Goal: Download file/media

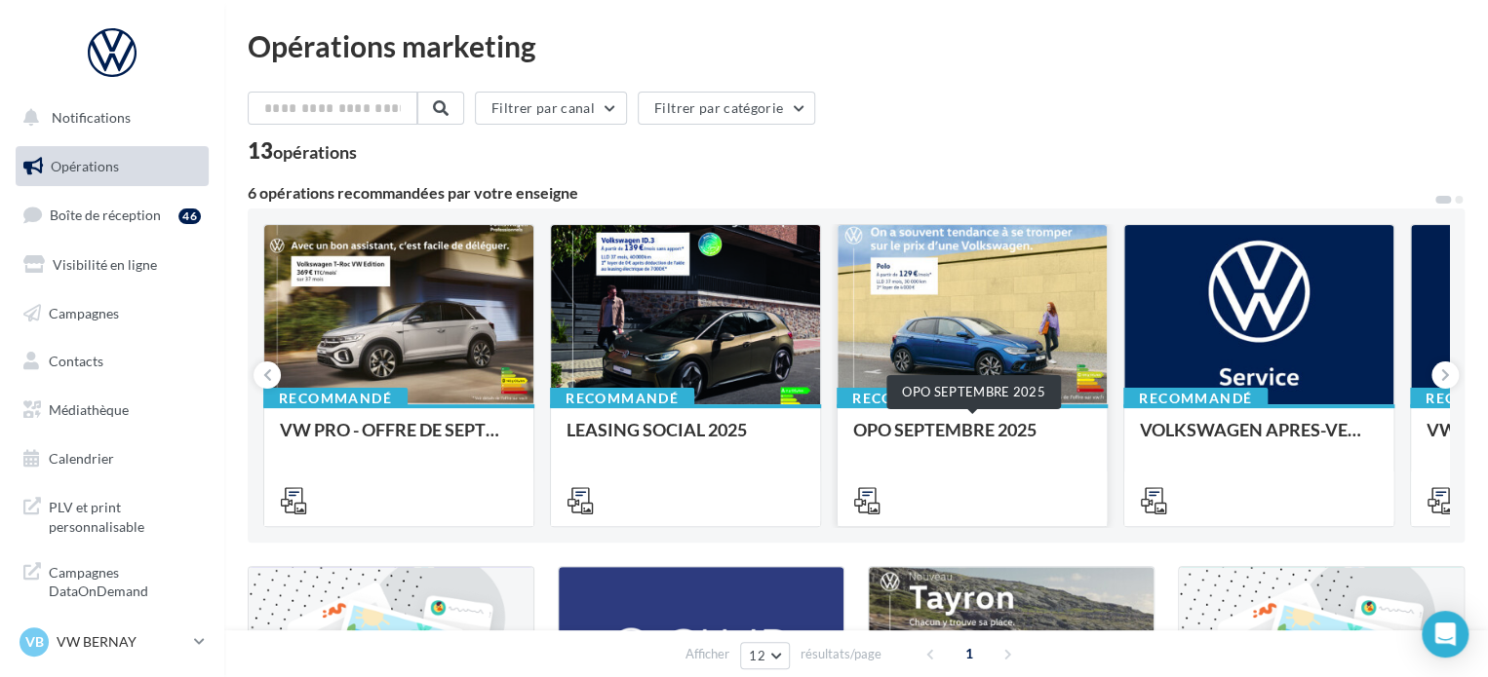
click at [914, 444] on div "OPO SEPTEMBRE 2025" at bounding box center [972, 439] width 238 height 39
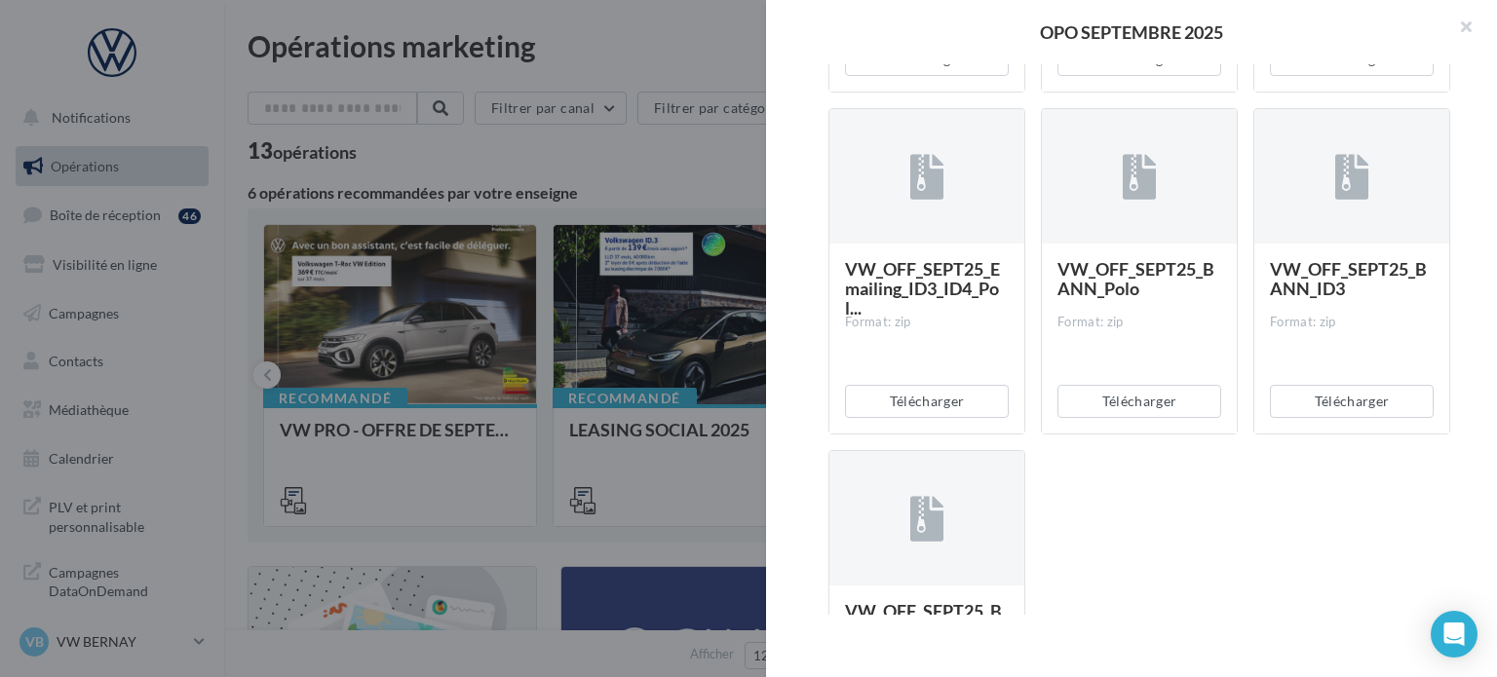
scroll to position [4055, 0]
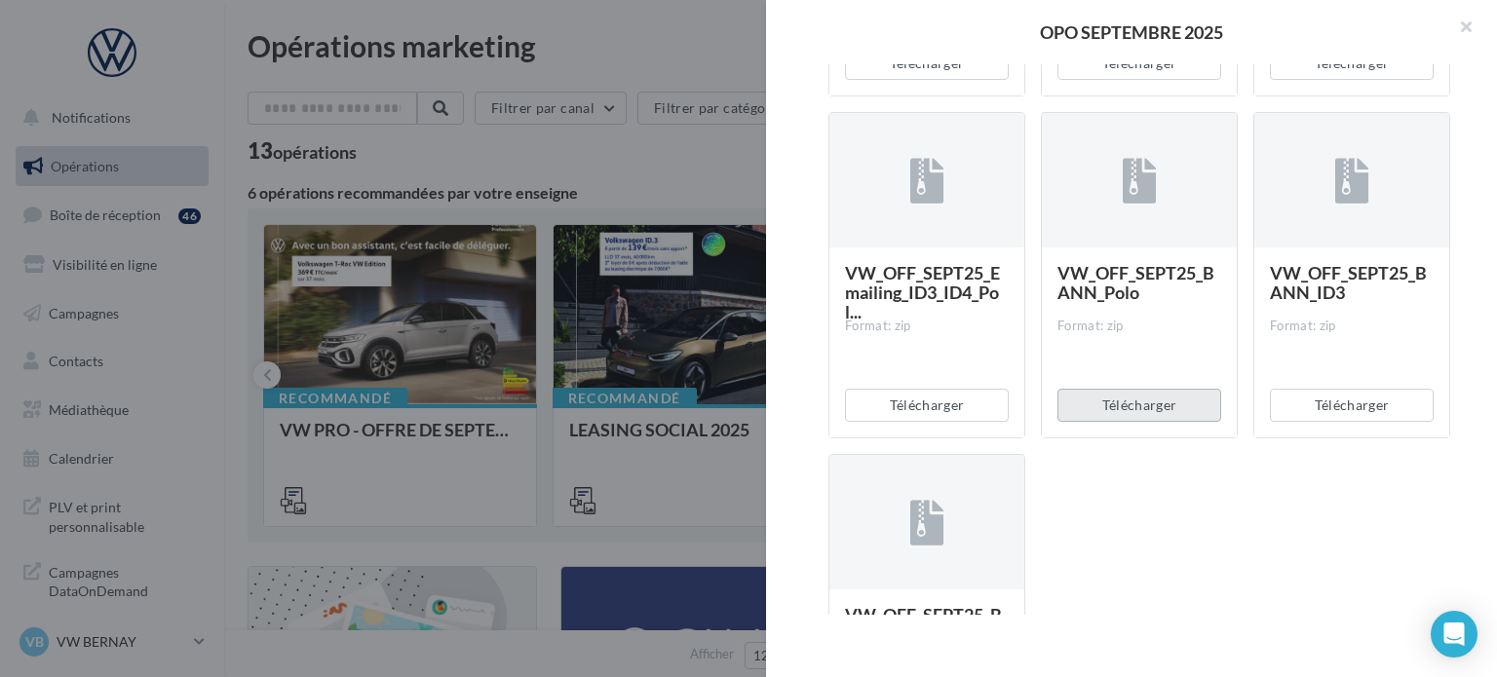
click at [1107, 410] on button "Télécharger" at bounding box center [1140, 405] width 164 height 33
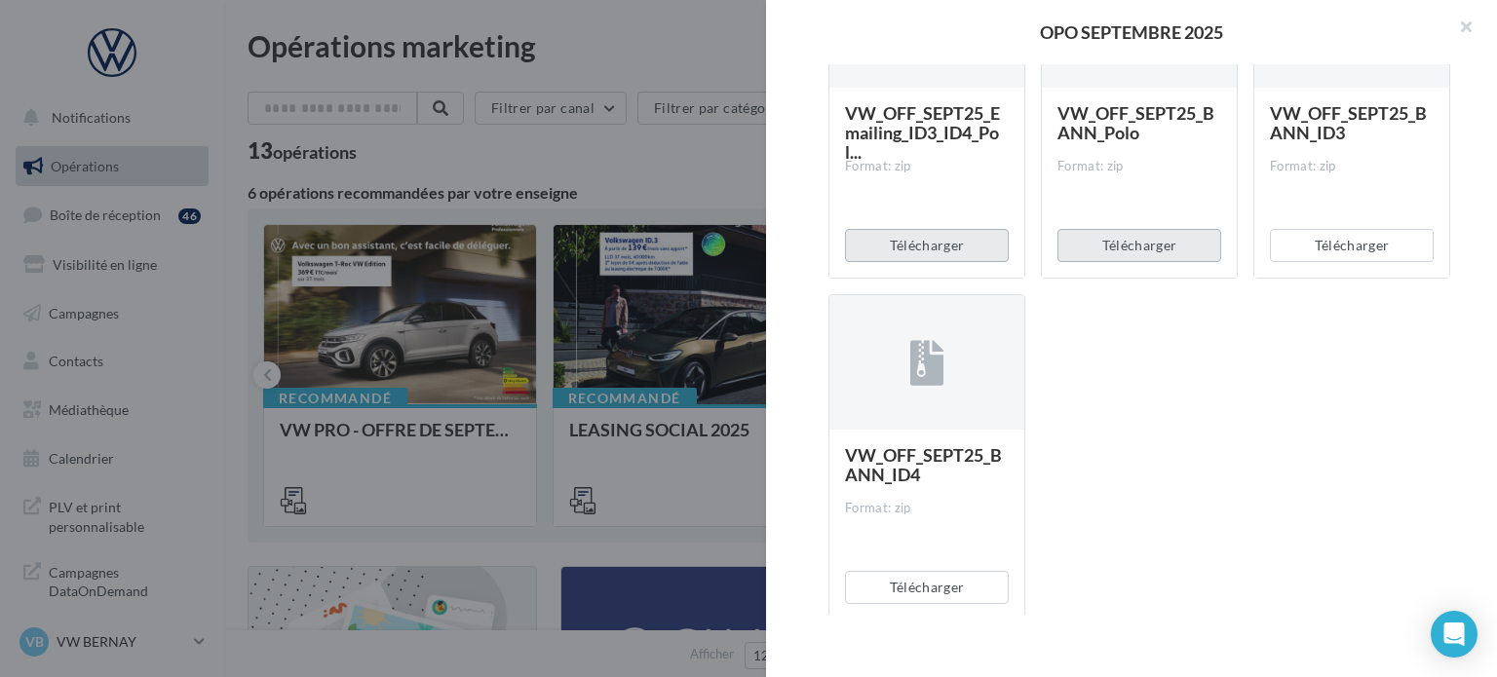
scroll to position [4250, 0]
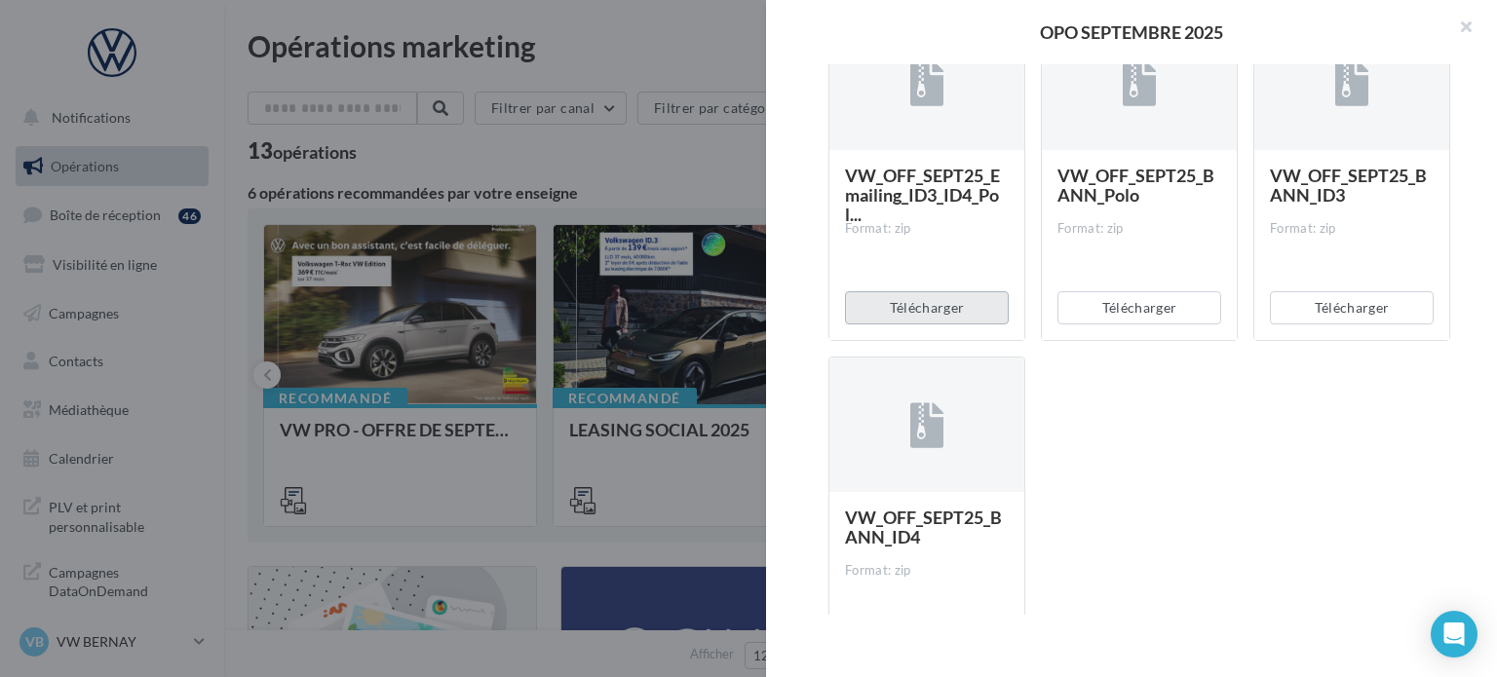
click at [891, 310] on button "Télécharger" at bounding box center [927, 307] width 164 height 33
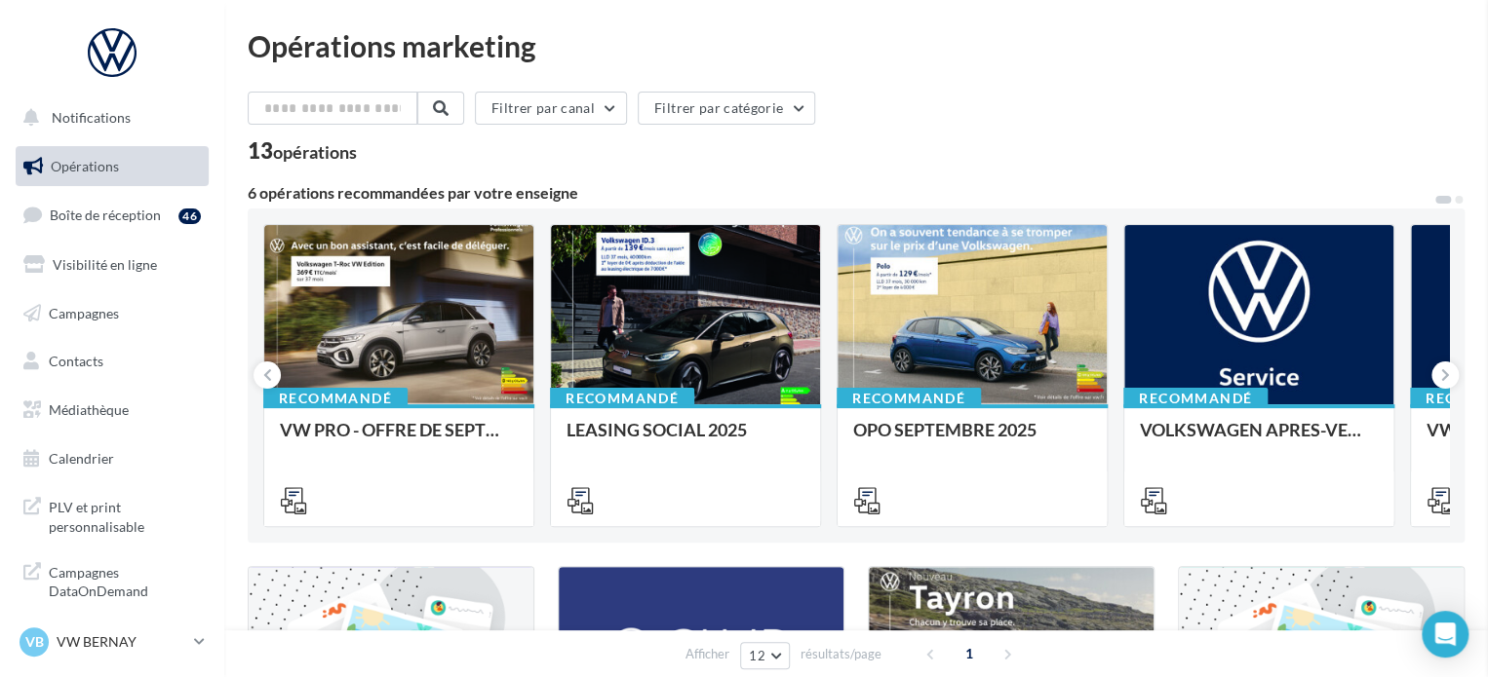
click at [949, 346] on div at bounding box center [971, 315] width 269 height 181
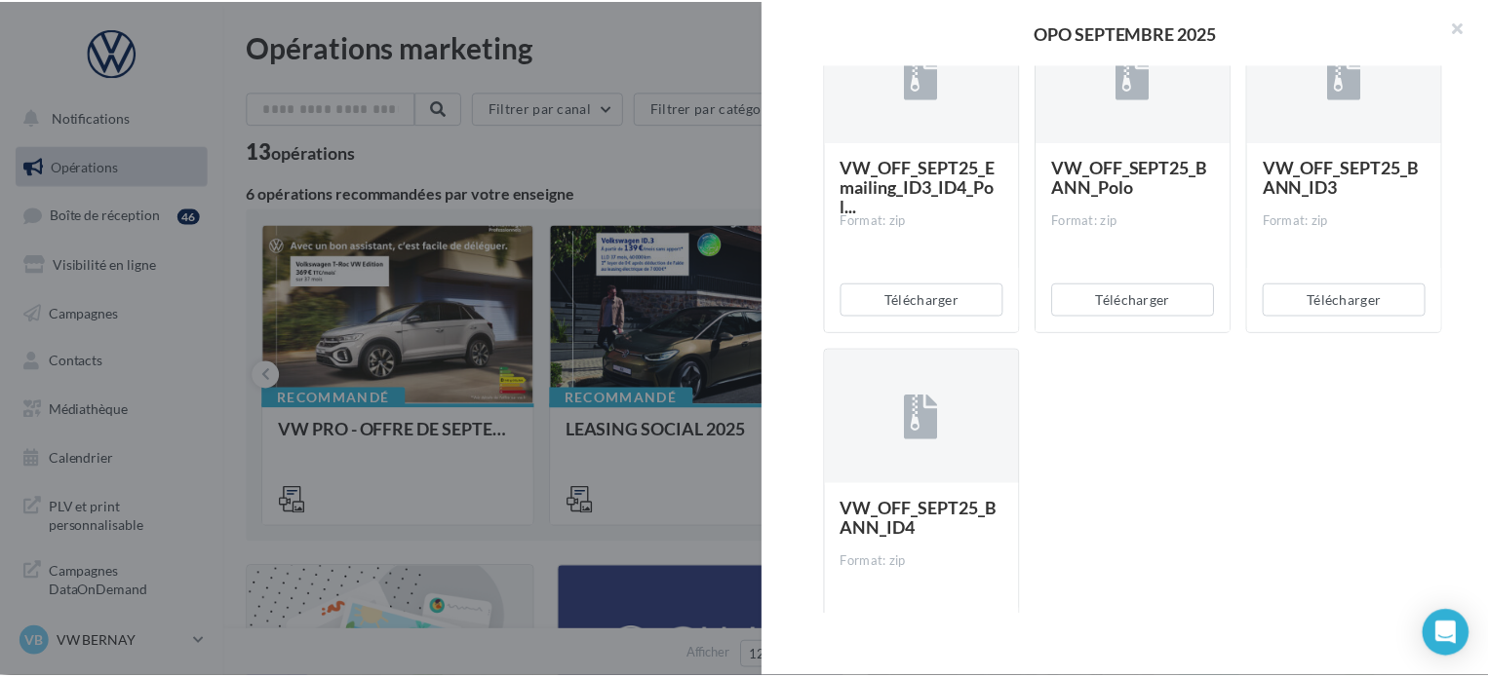
scroll to position [4055, 0]
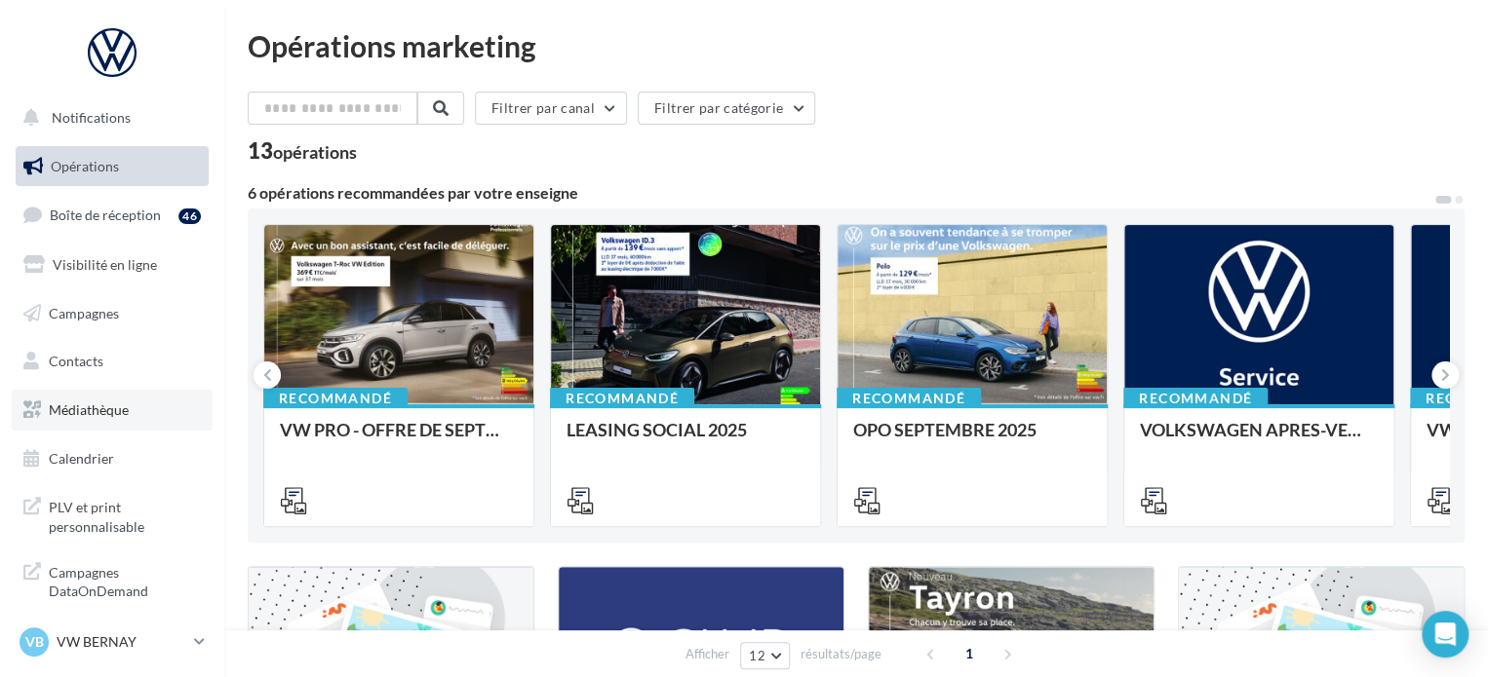
click at [97, 404] on span "Médiathèque" at bounding box center [89, 410] width 80 height 17
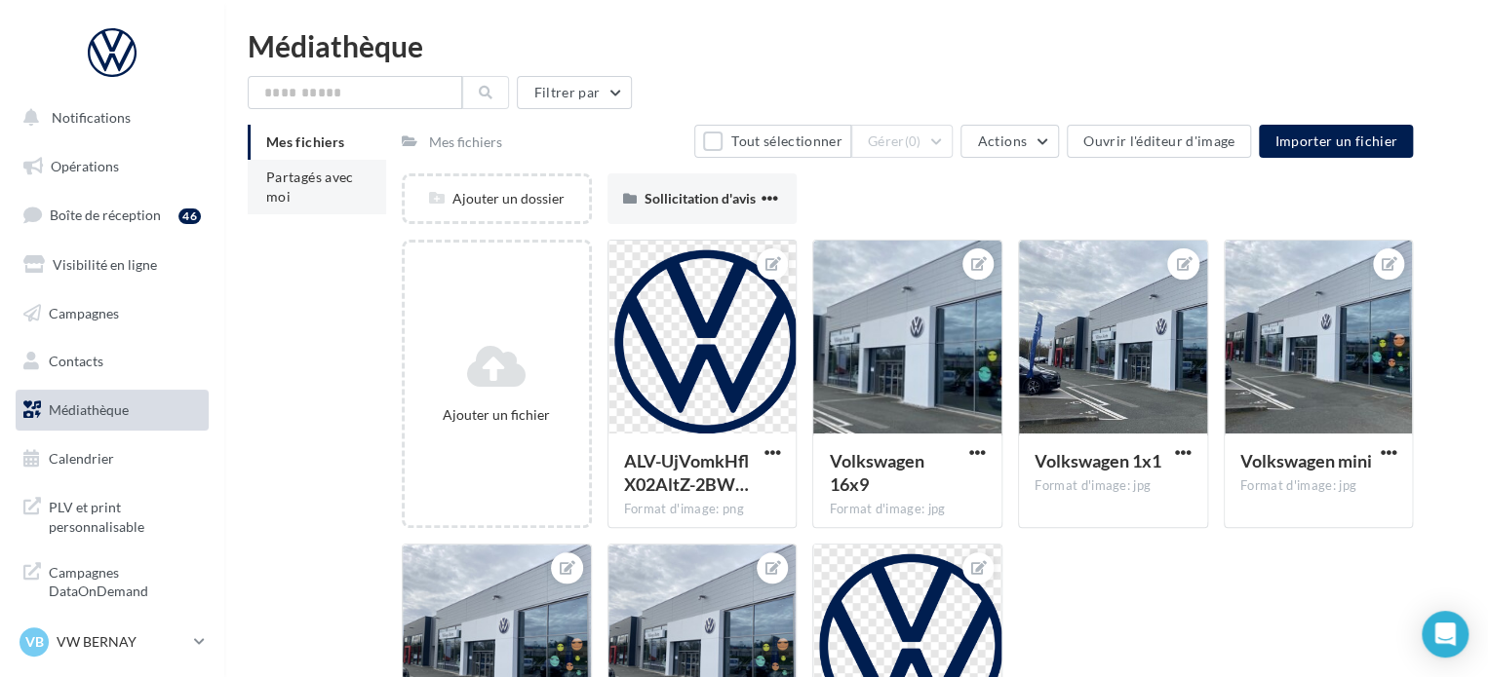
click at [312, 177] on span "Partagés avec moi" at bounding box center [310, 187] width 88 height 36
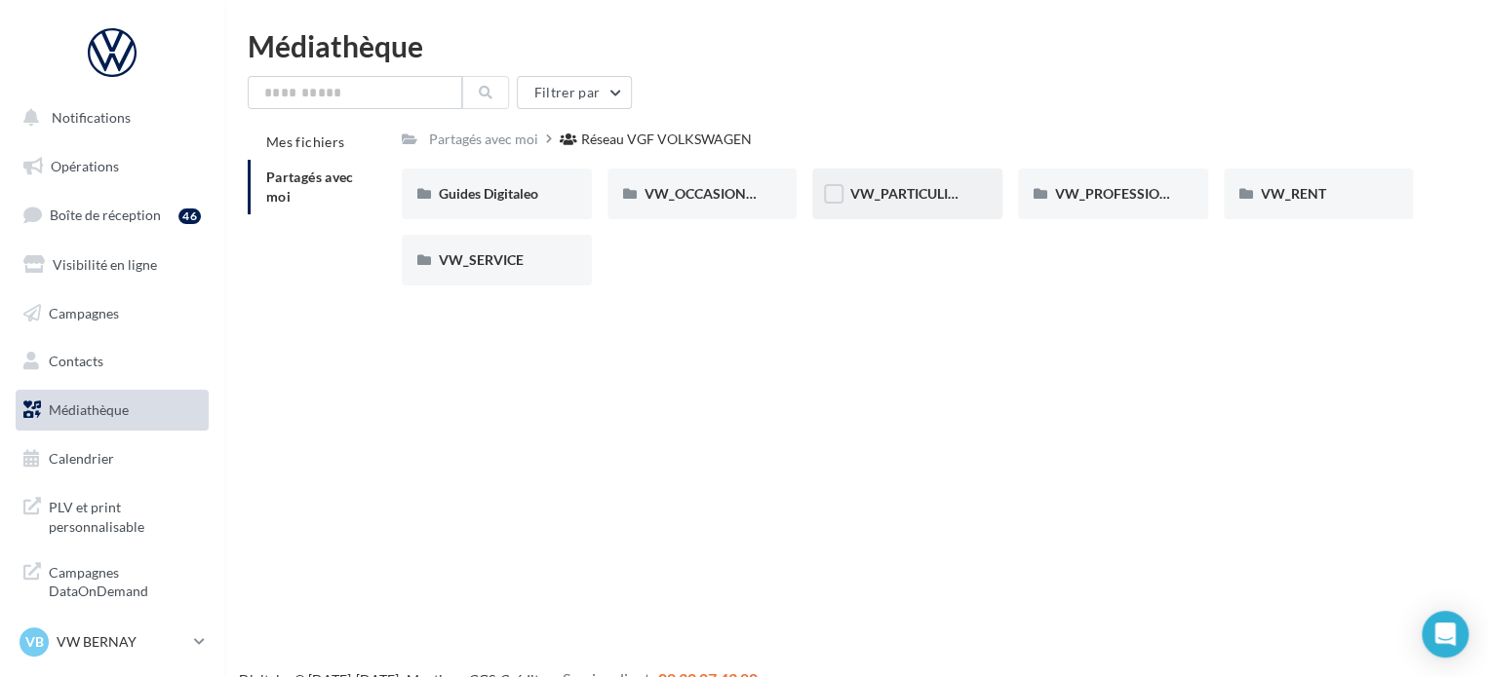
click at [900, 186] on span "VW_PARTICULIERS" at bounding box center [910, 193] width 122 height 17
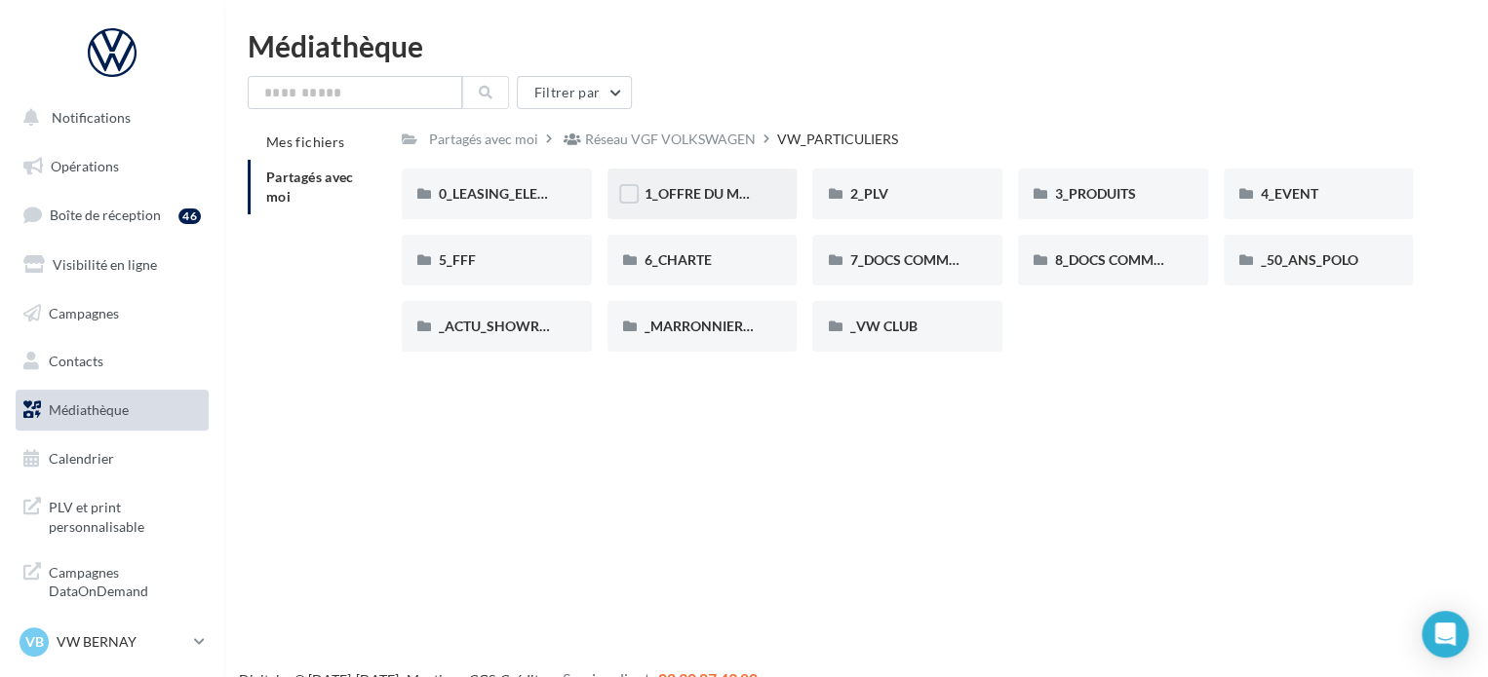
click at [698, 176] on div "1_OFFRE DU MOIS" at bounding box center [702, 194] width 190 height 51
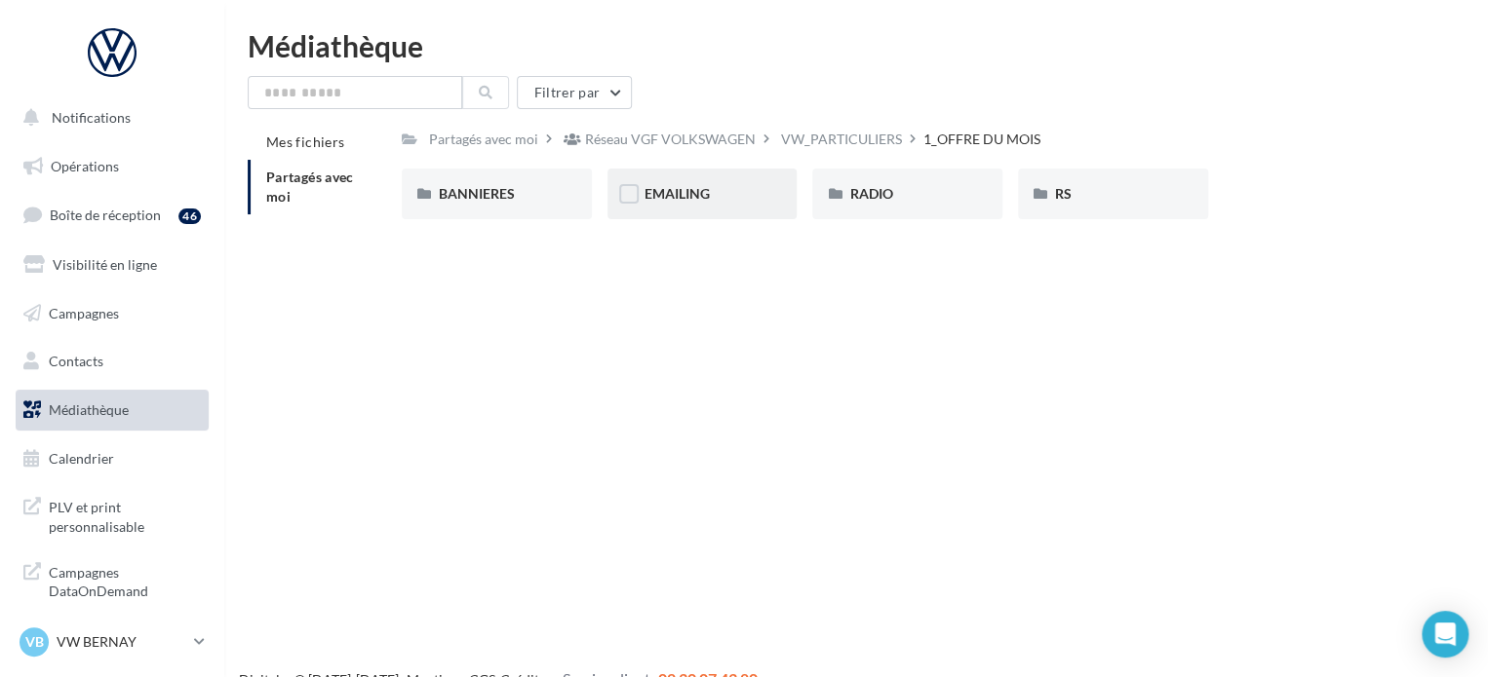
click at [750, 210] on div "EMAILING" at bounding box center [702, 194] width 190 height 51
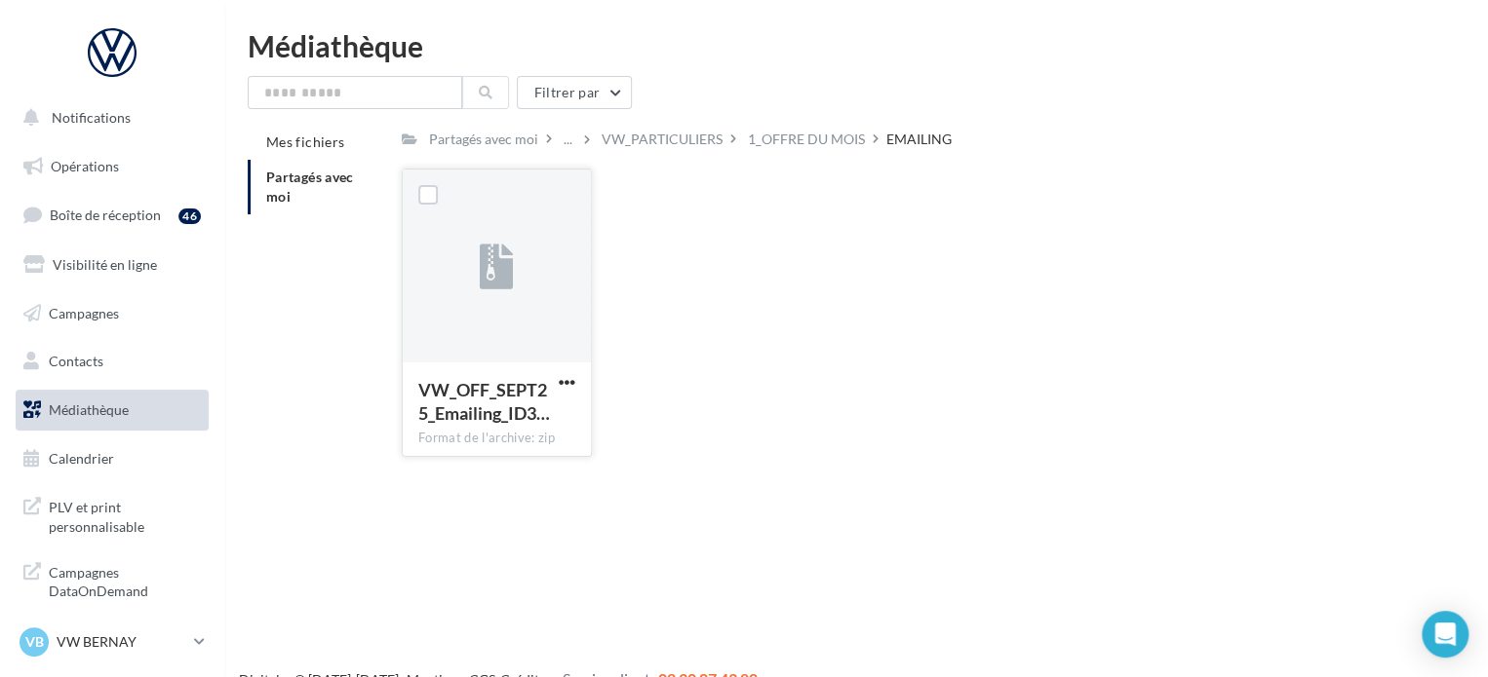
click at [568, 392] on button "button" at bounding box center [567, 383] width 24 height 19
click at [495, 442] on button "Télécharger" at bounding box center [481, 421] width 195 height 51
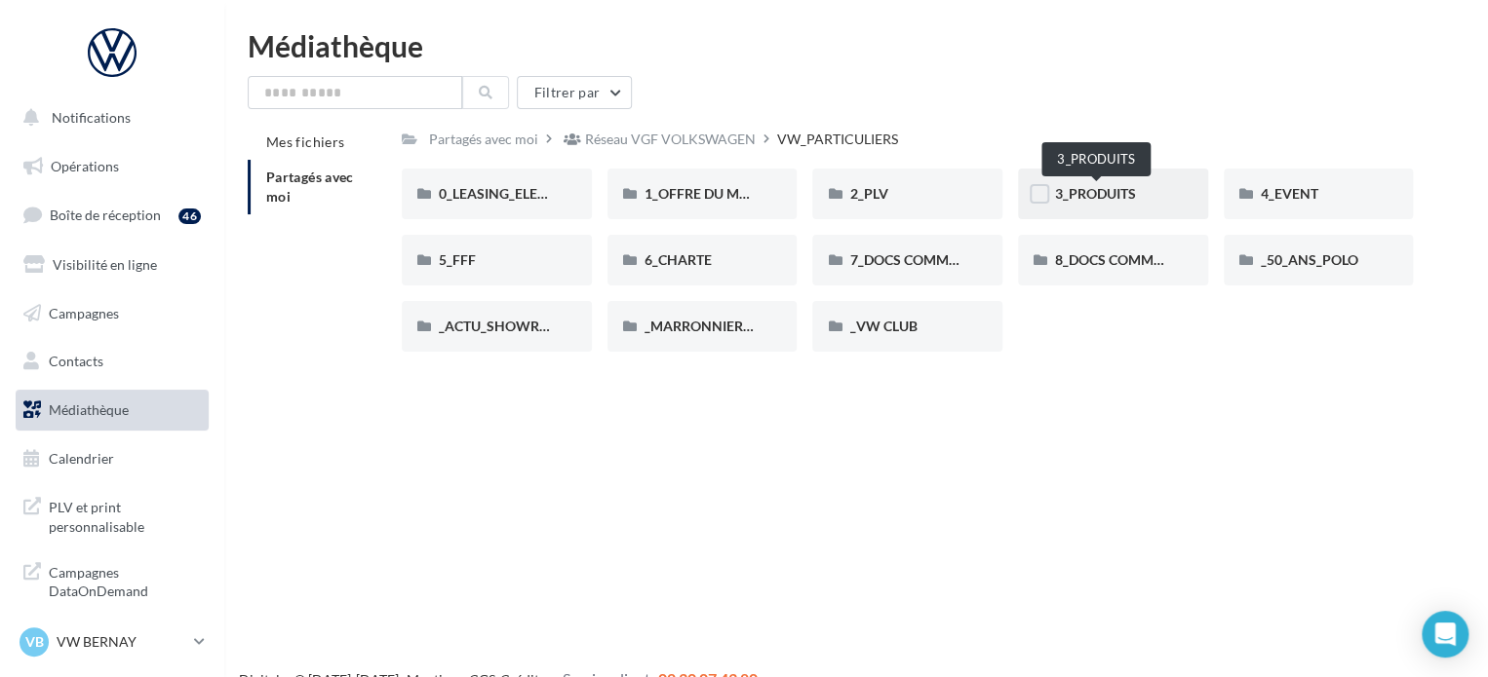
click at [1106, 194] on span "3_PRODUITS" at bounding box center [1095, 193] width 81 height 17
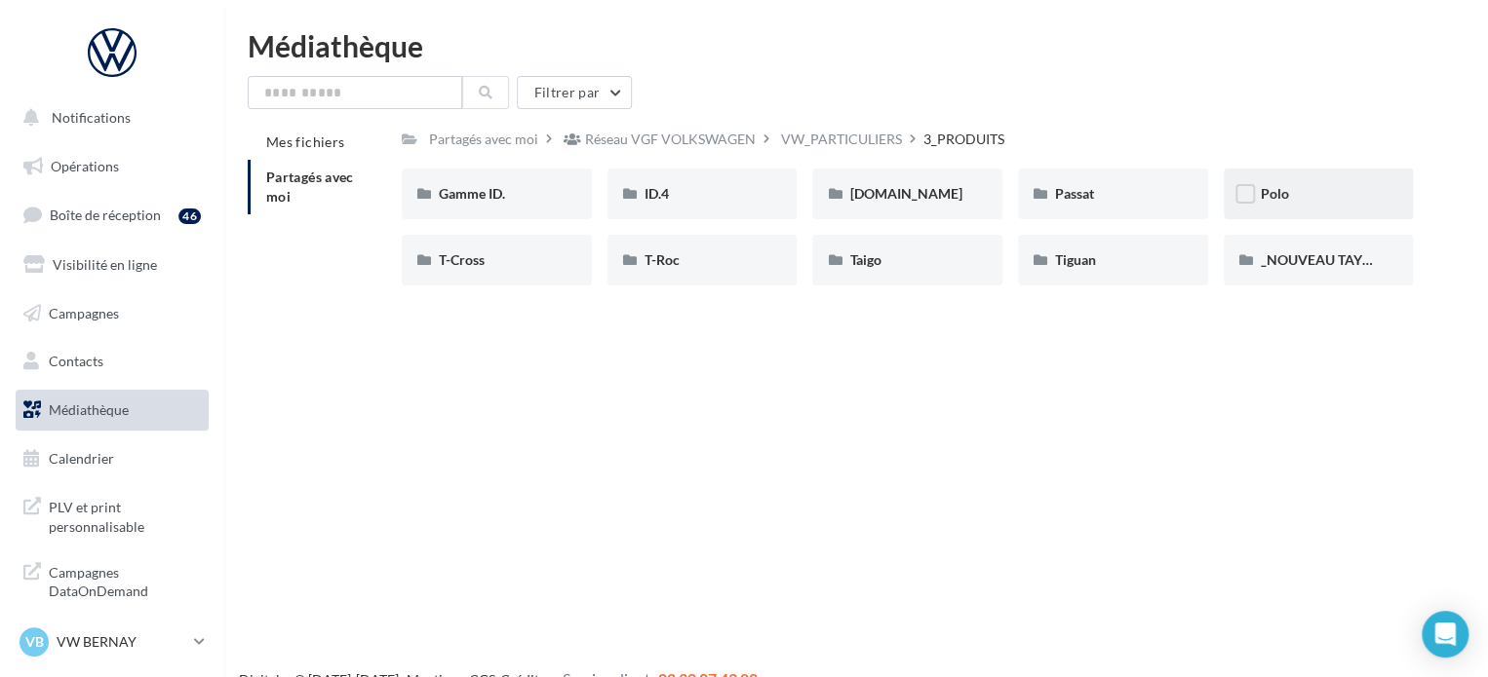
click at [1302, 202] on div "Polo" at bounding box center [1318, 193] width 116 height 19
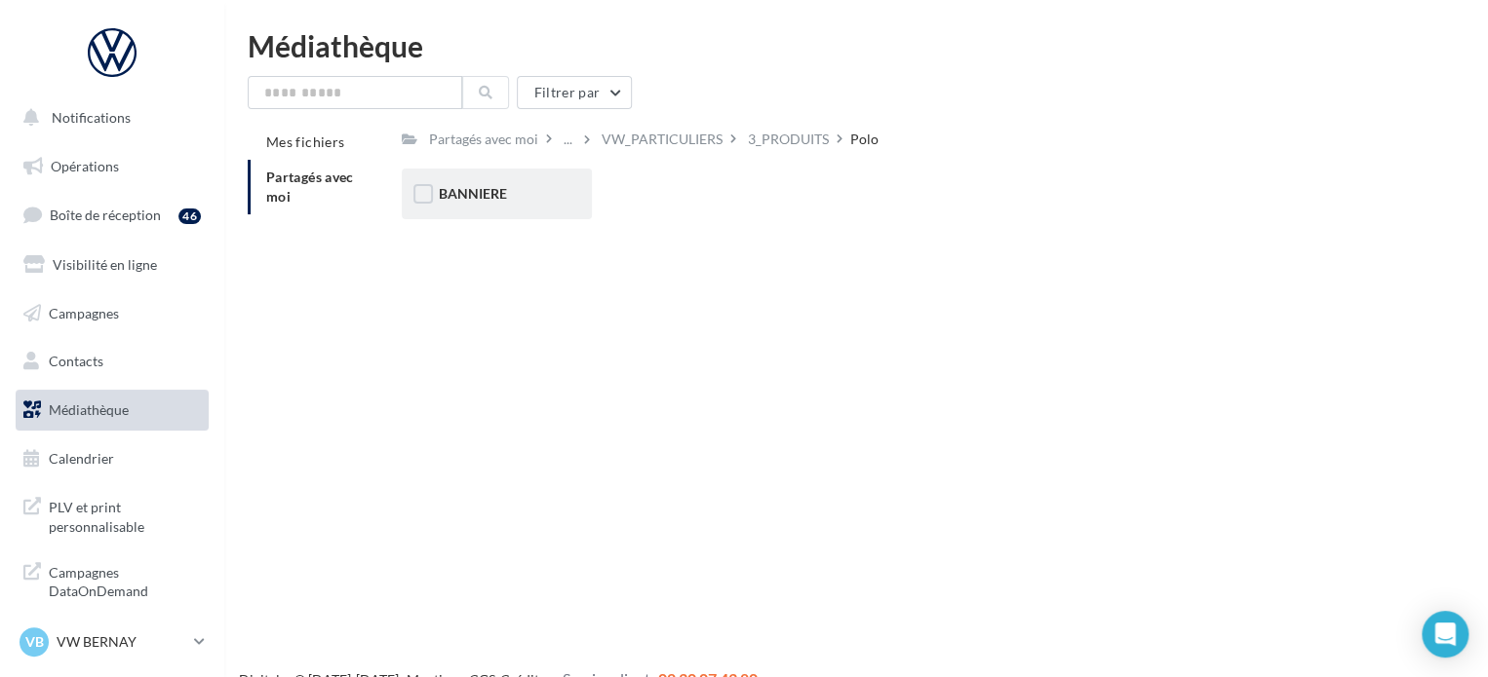
click at [496, 199] on span "BANNIERE" at bounding box center [473, 193] width 68 height 17
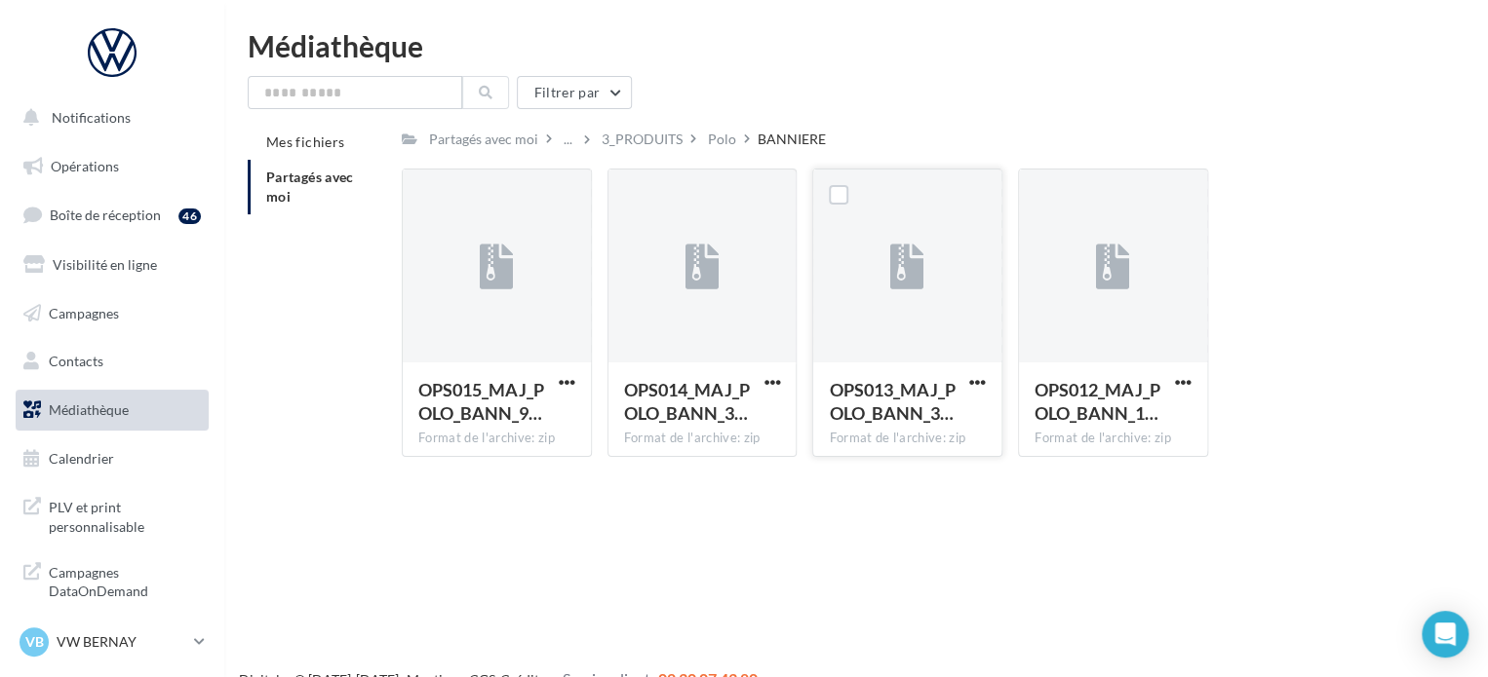
click at [991, 376] on div "OPS013_MAJ_POLO_BANN_3… Format de l'archive: zip" at bounding box center [907, 409] width 188 height 92
click at [986, 378] on button "button" at bounding box center [977, 383] width 24 height 19
click at [901, 410] on button "Télécharger" at bounding box center [891, 421] width 195 height 51
click at [133, 519] on span "PLV et print personnalisable" at bounding box center [125, 515] width 152 height 42
click at [280, 210] on li "Partagés avec moi" at bounding box center [317, 187] width 138 height 55
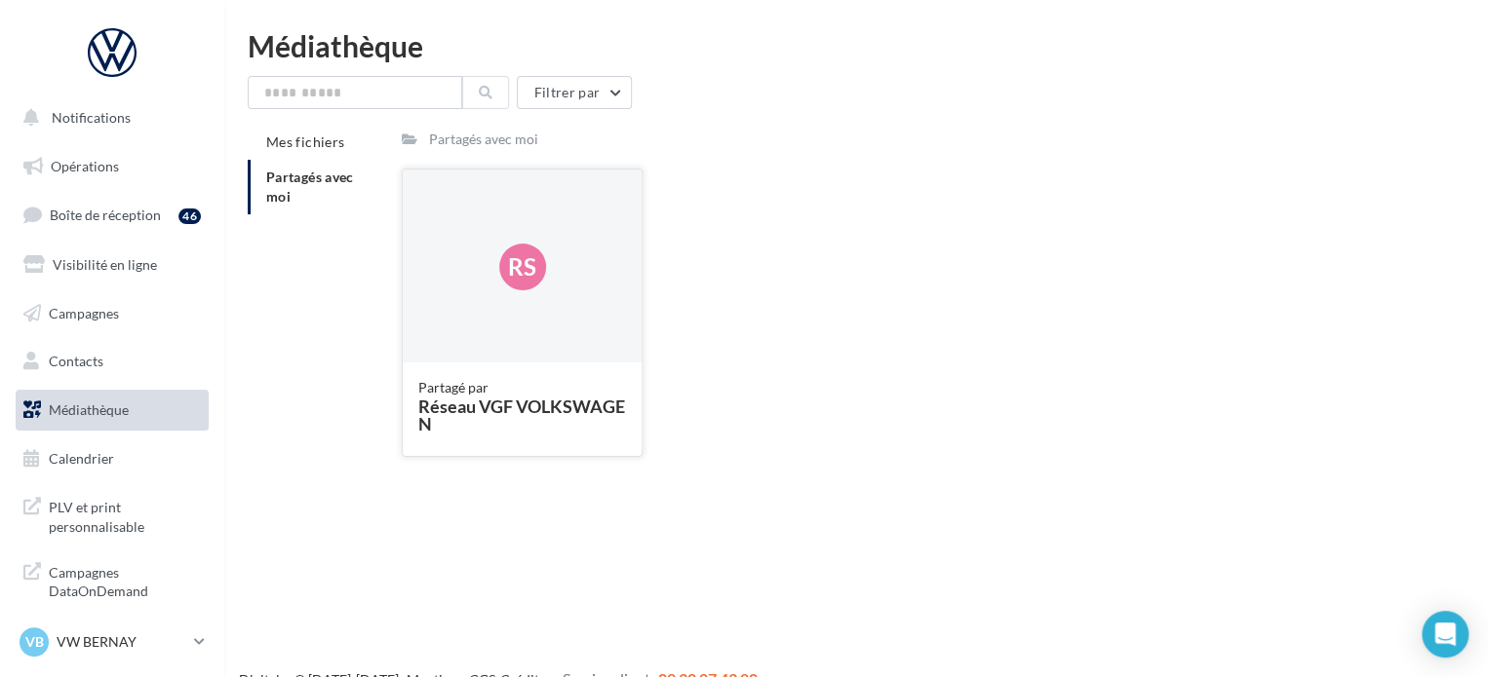
click at [512, 318] on div "Rs" at bounding box center [522, 267] width 239 height 195
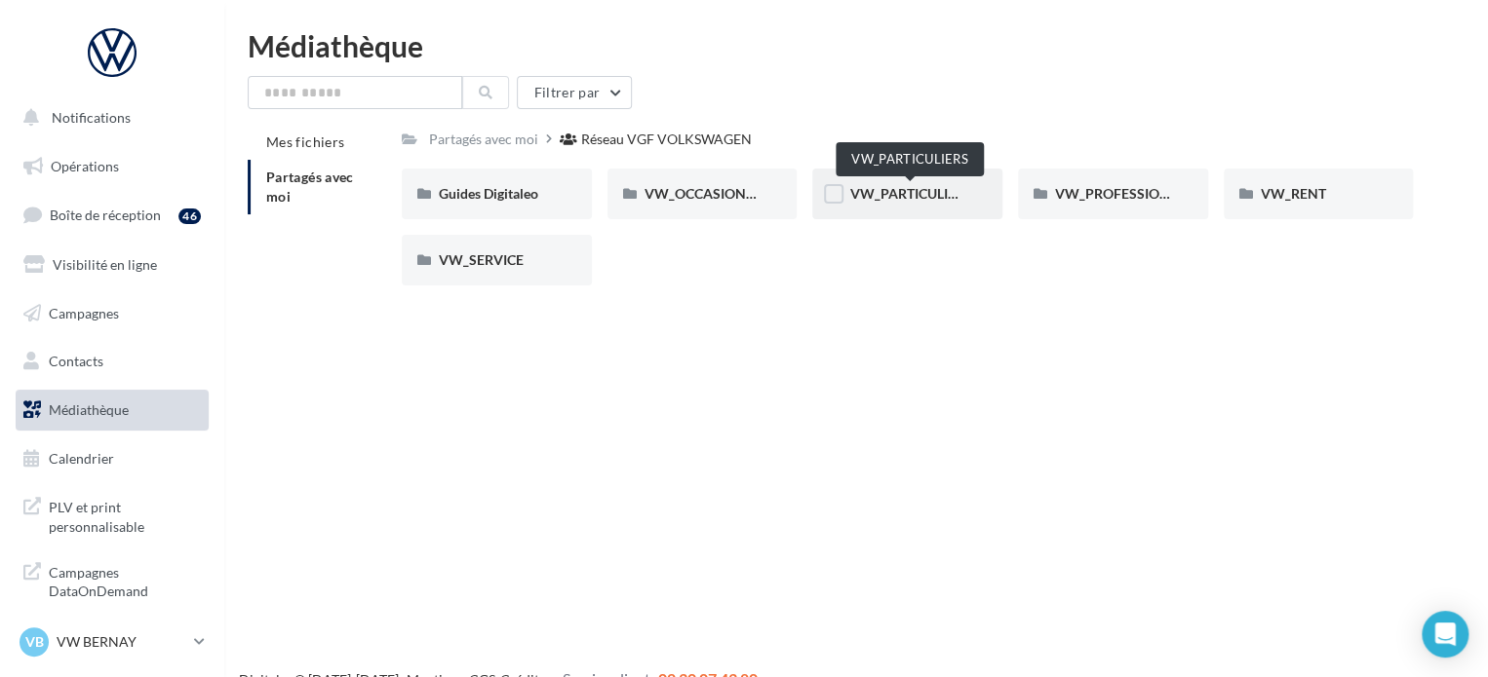
click at [918, 201] on span "VW_PARTICULIERS" at bounding box center [910, 193] width 122 height 17
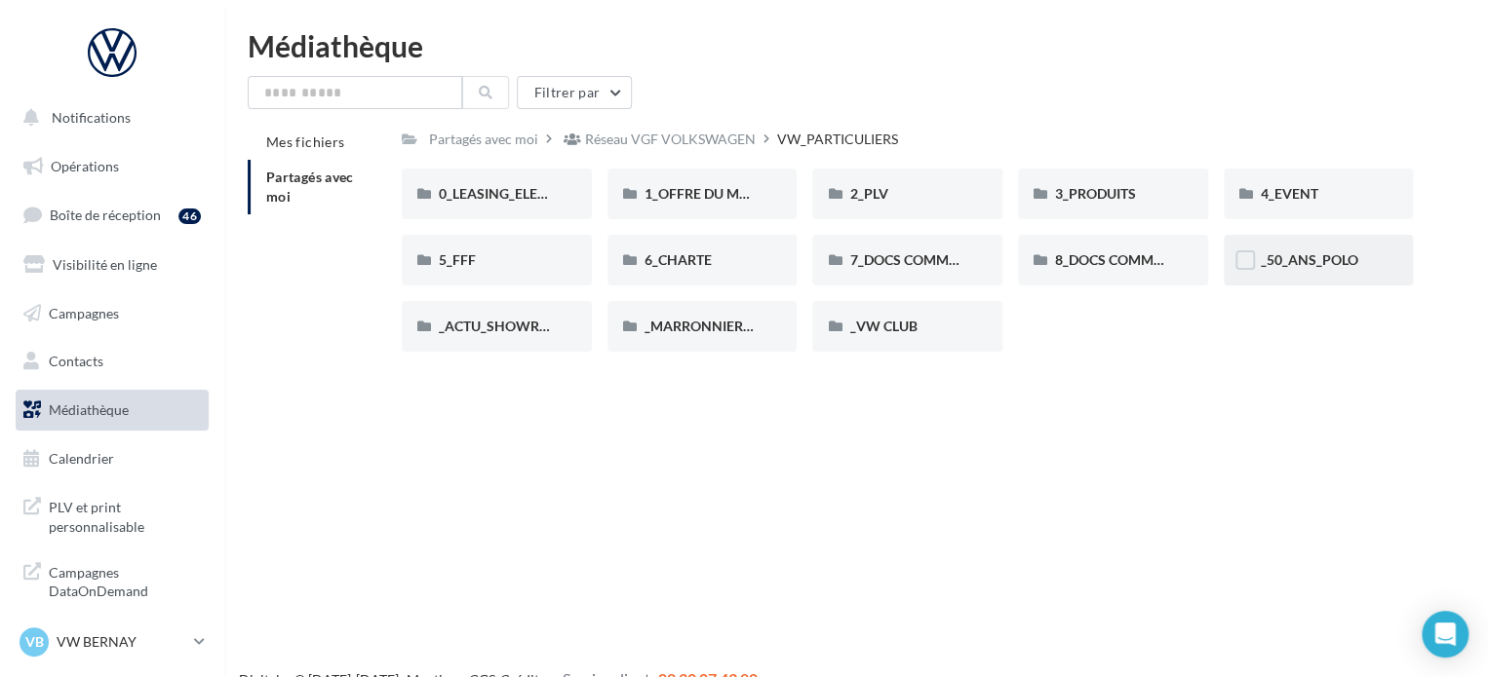
click at [1341, 246] on div "_50_ANS_POLO" at bounding box center [1318, 260] width 190 height 51
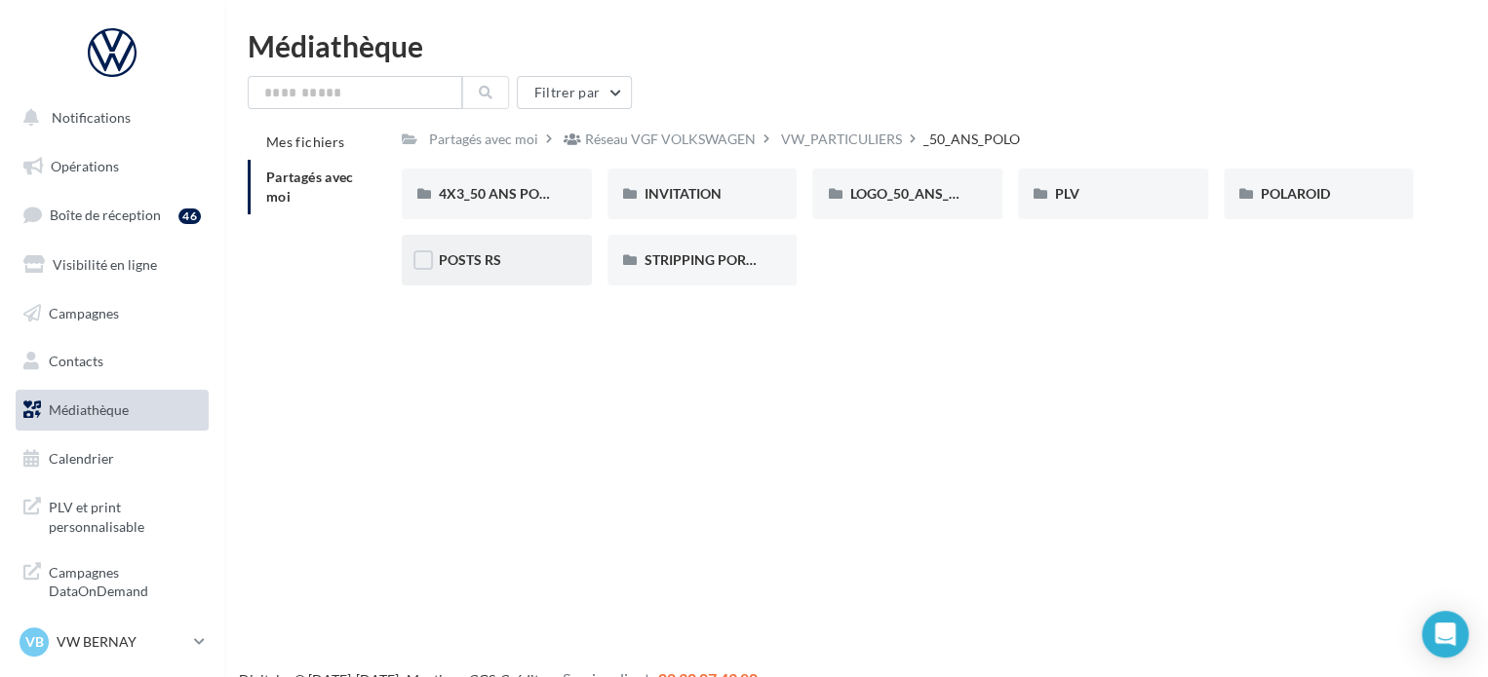
click at [468, 271] on div "POSTS RS" at bounding box center [497, 260] width 190 height 51
click at [679, 211] on div "INVITATION" at bounding box center [702, 194] width 190 height 51
click at [95, 516] on span "PLV et print personnalisable" at bounding box center [125, 515] width 152 height 42
click at [74, 631] on div "VB VW BERNAY vw-ber-vau" at bounding box center [102, 642] width 167 height 29
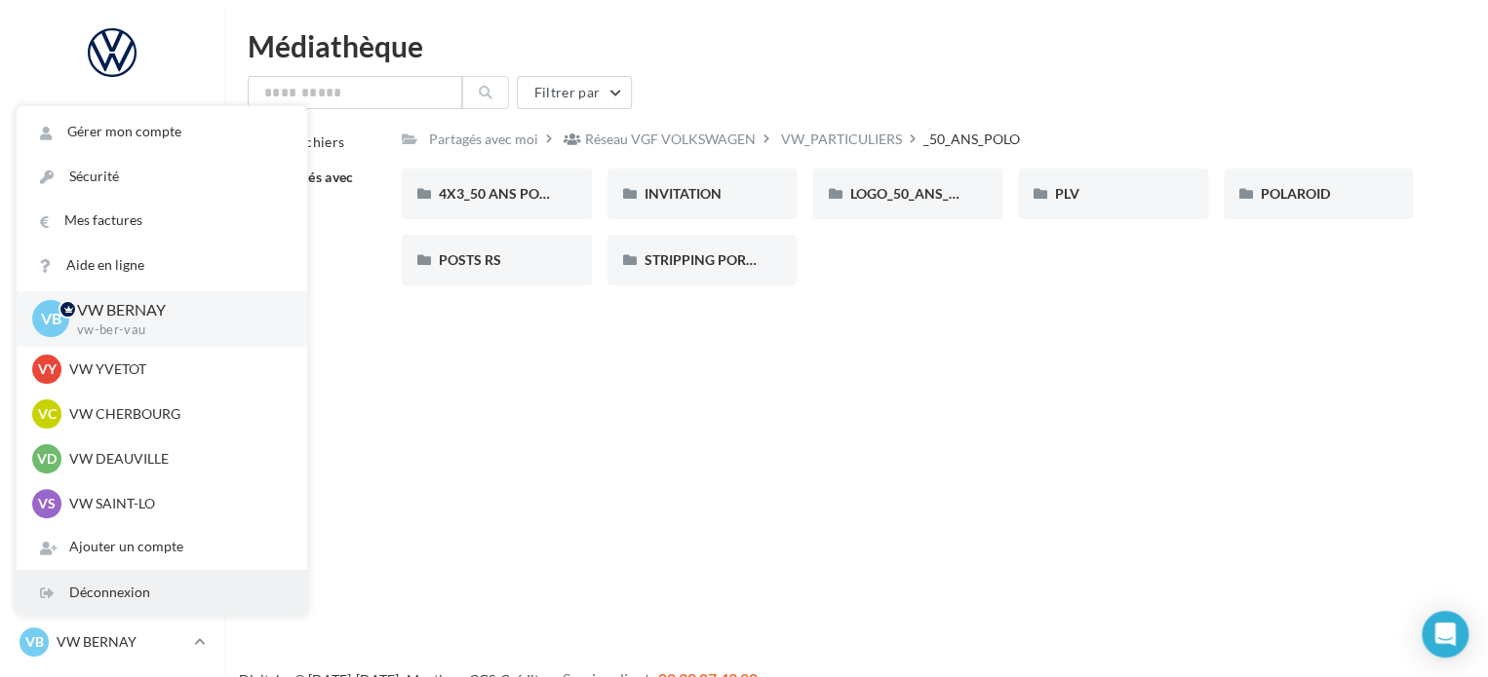
click at [137, 600] on div "Déconnexion" at bounding box center [162, 593] width 290 height 44
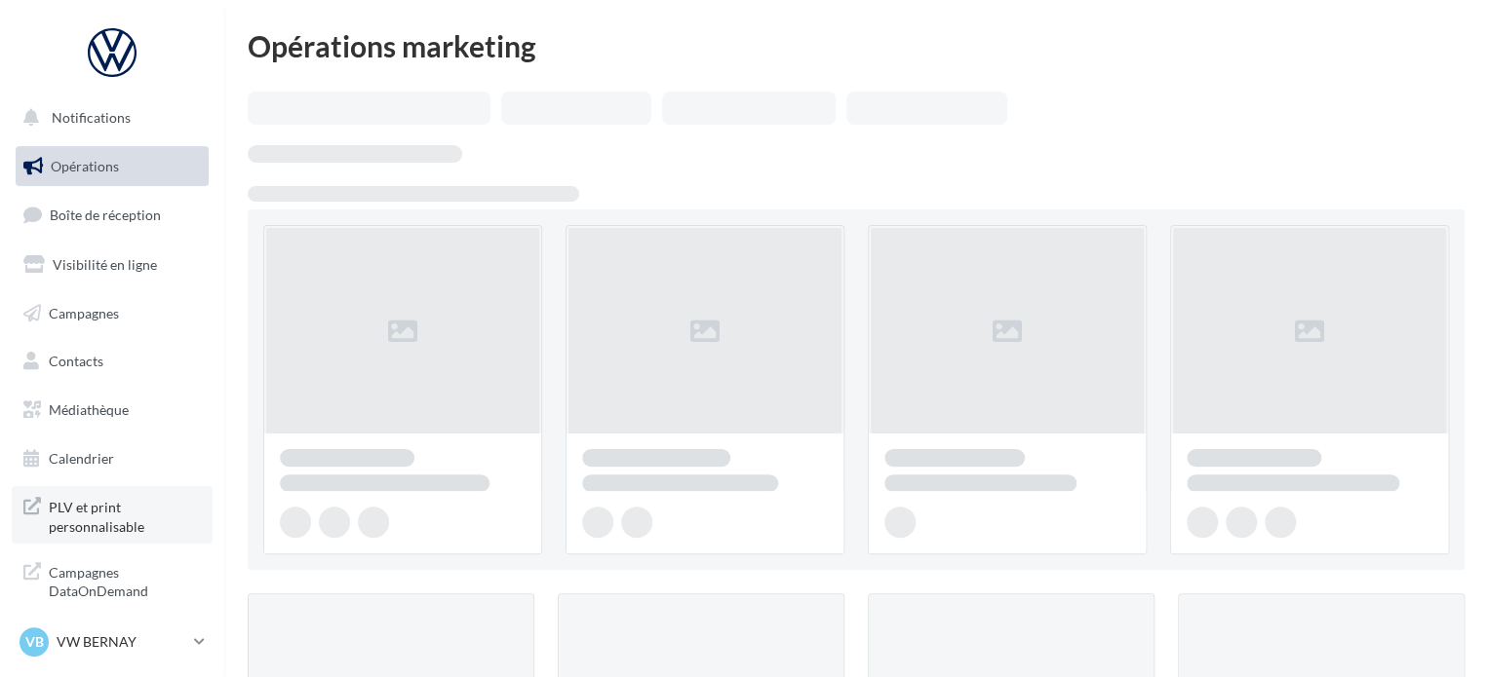
click at [100, 525] on span "PLV et print personnalisable" at bounding box center [125, 515] width 152 height 42
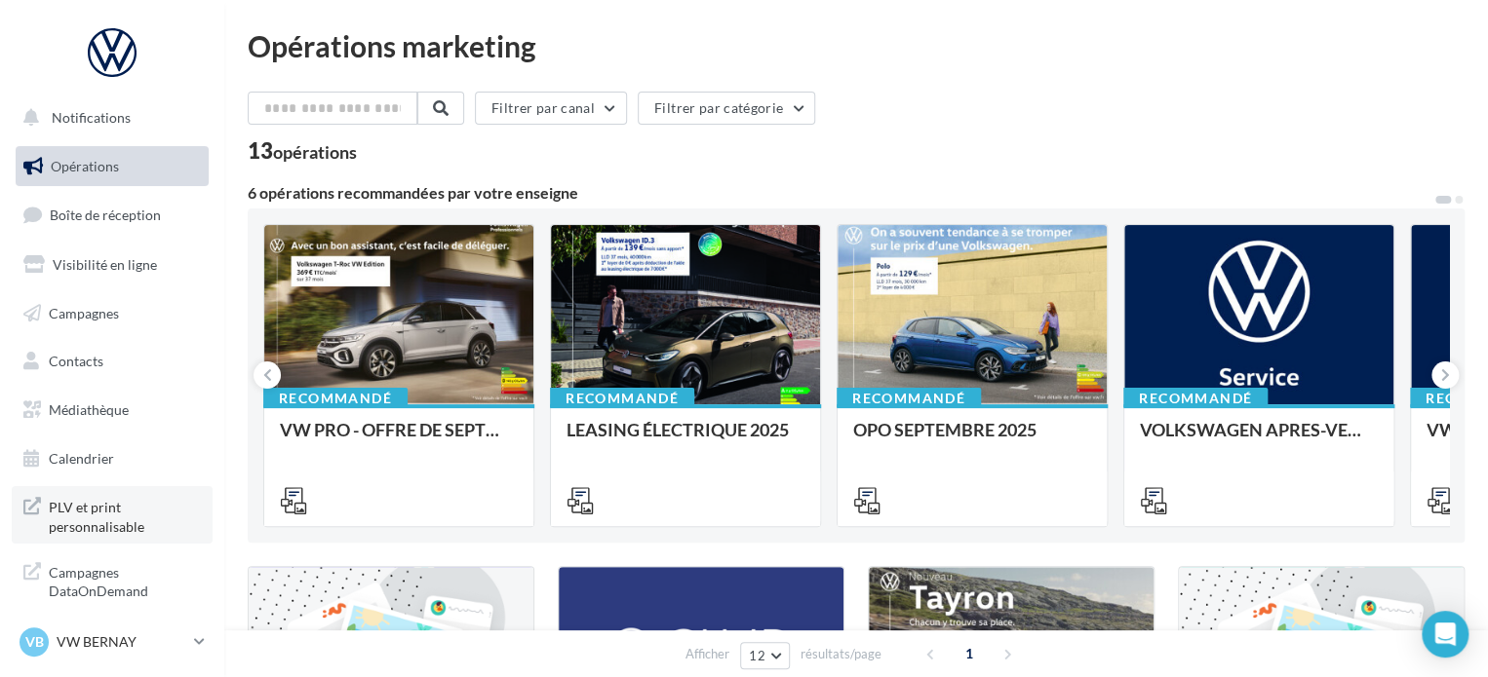
click at [69, 506] on span "PLV et print personnalisable" at bounding box center [125, 515] width 152 height 42
click at [133, 645] on p "VW BERNAY" at bounding box center [122, 642] width 130 height 19
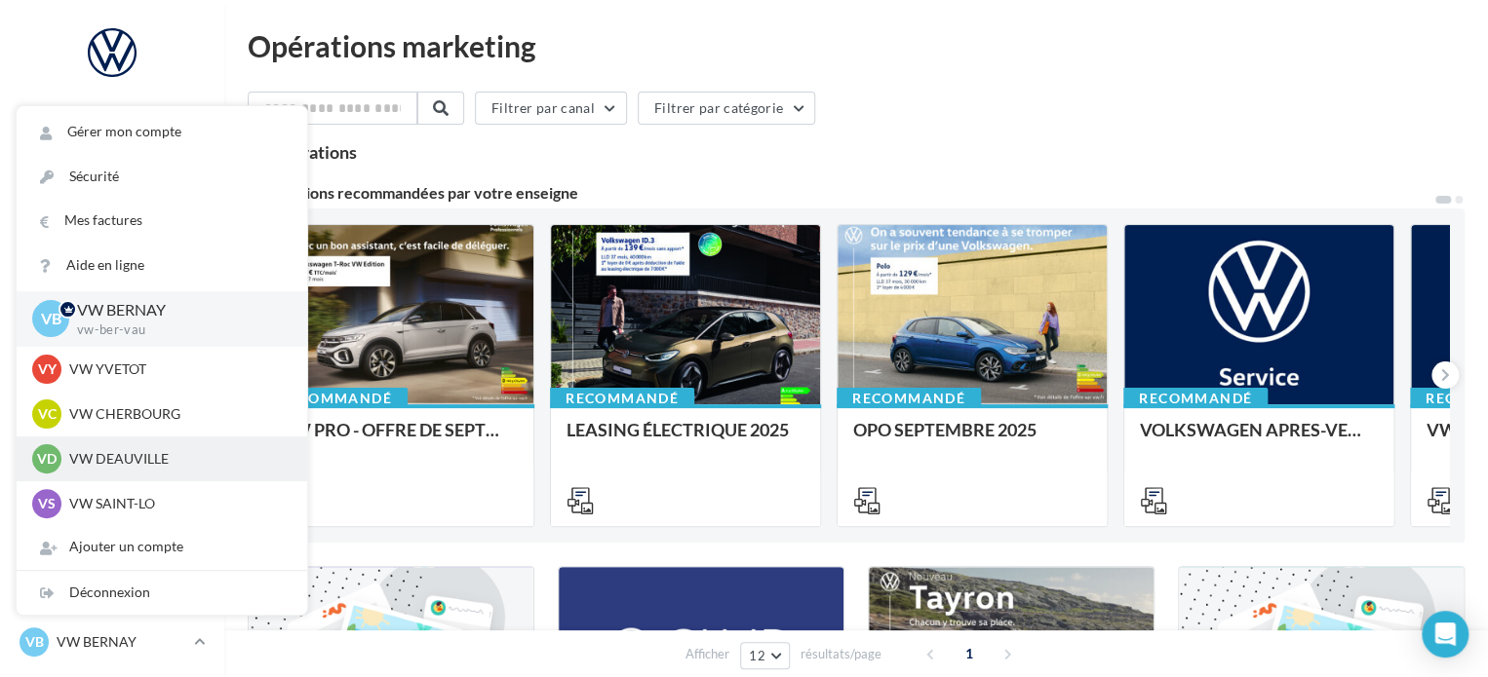
click at [141, 471] on div "VD VW DEAUVILLE vw-touq-vau" at bounding box center [161, 459] width 259 height 29
